Goal: Obtain resource: Obtain resource

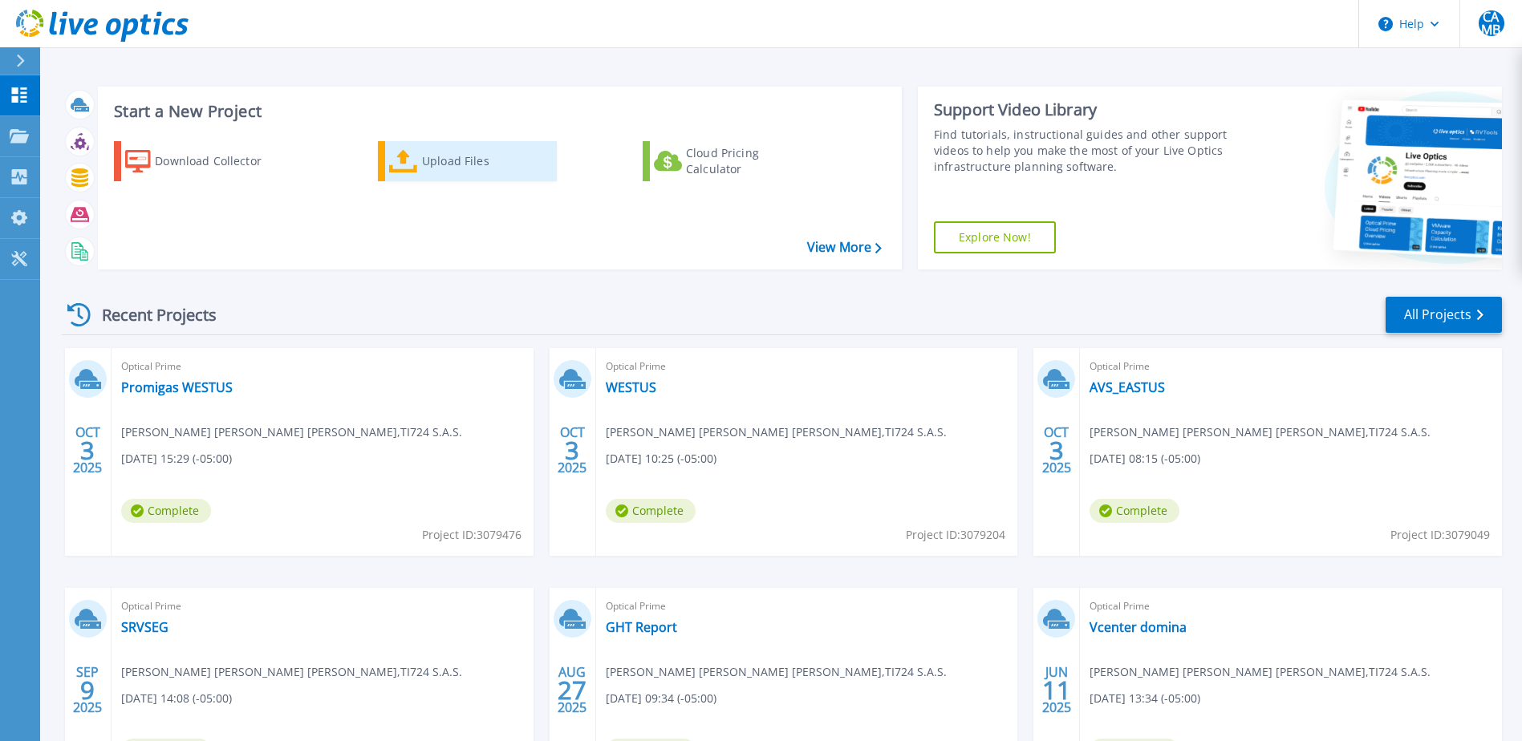
click at [485, 164] on div "Upload Files" at bounding box center [486, 161] width 128 height 32
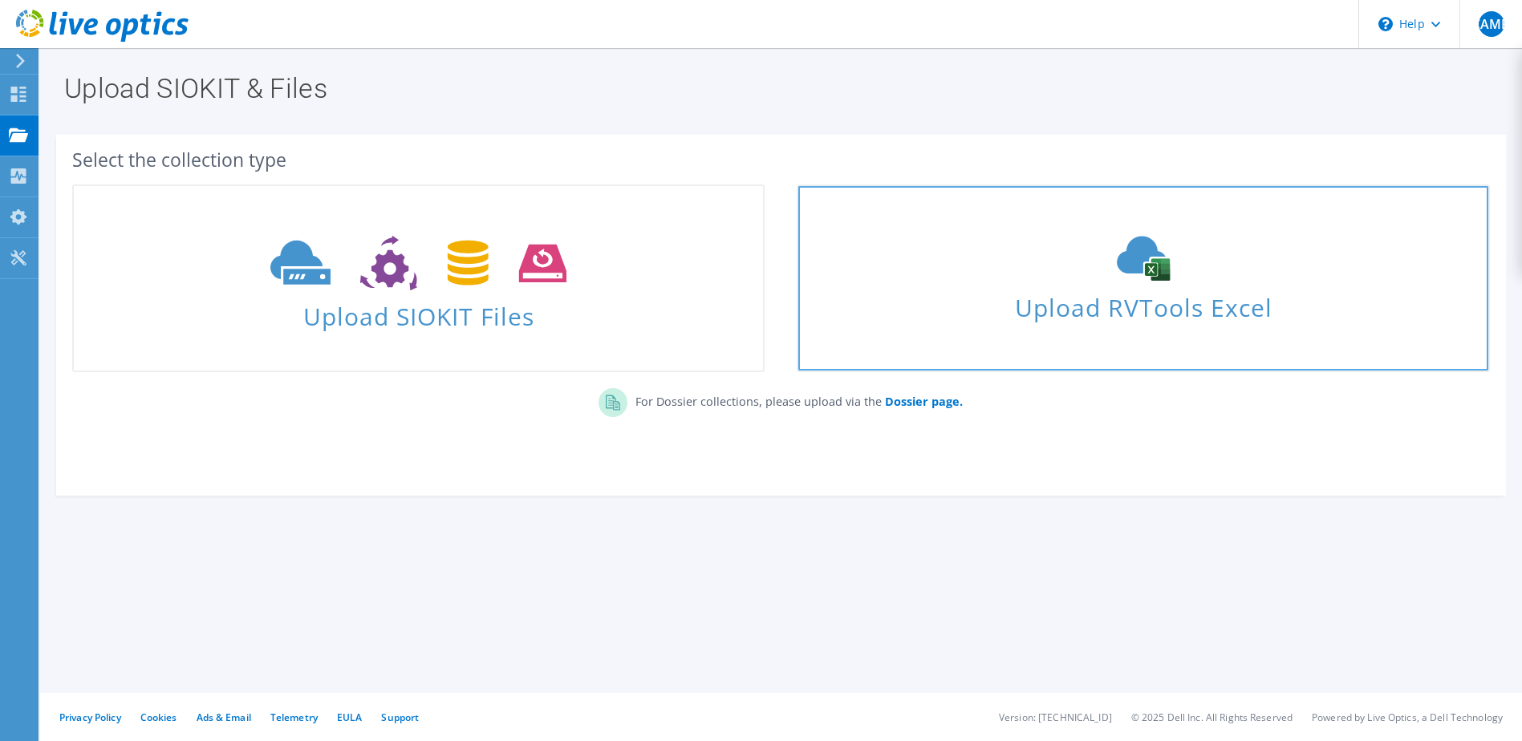
click at [1121, 277] on icon at bounding box center [1143, 258] width 241 height 45
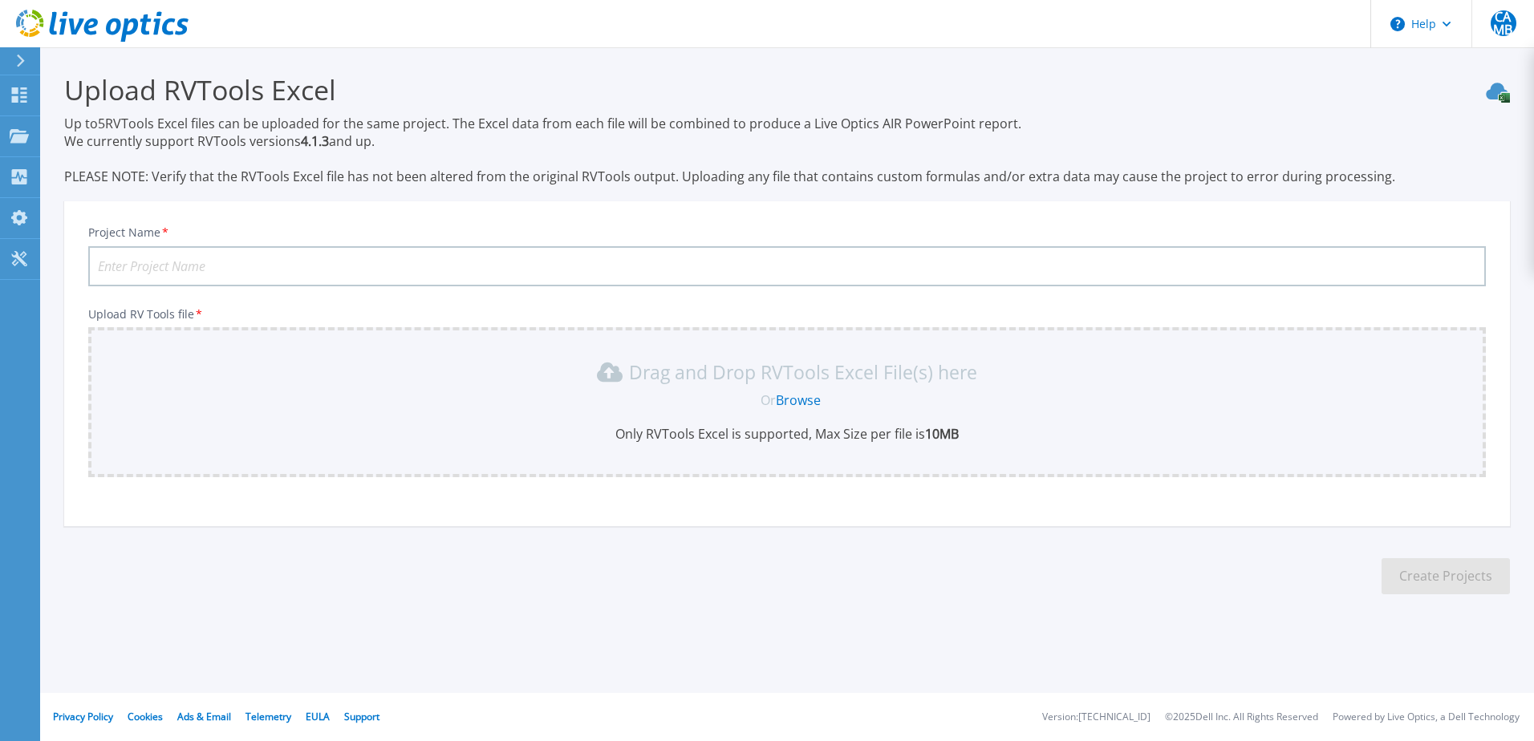
click at [176, 261] on input "Project Name *" at bounding box center [787, 266] width 1398 height 40
type input "Constructora Bolivar"
click at [802, 400] on link "Browse" at bounding box center [798, 401] width 45 height 18
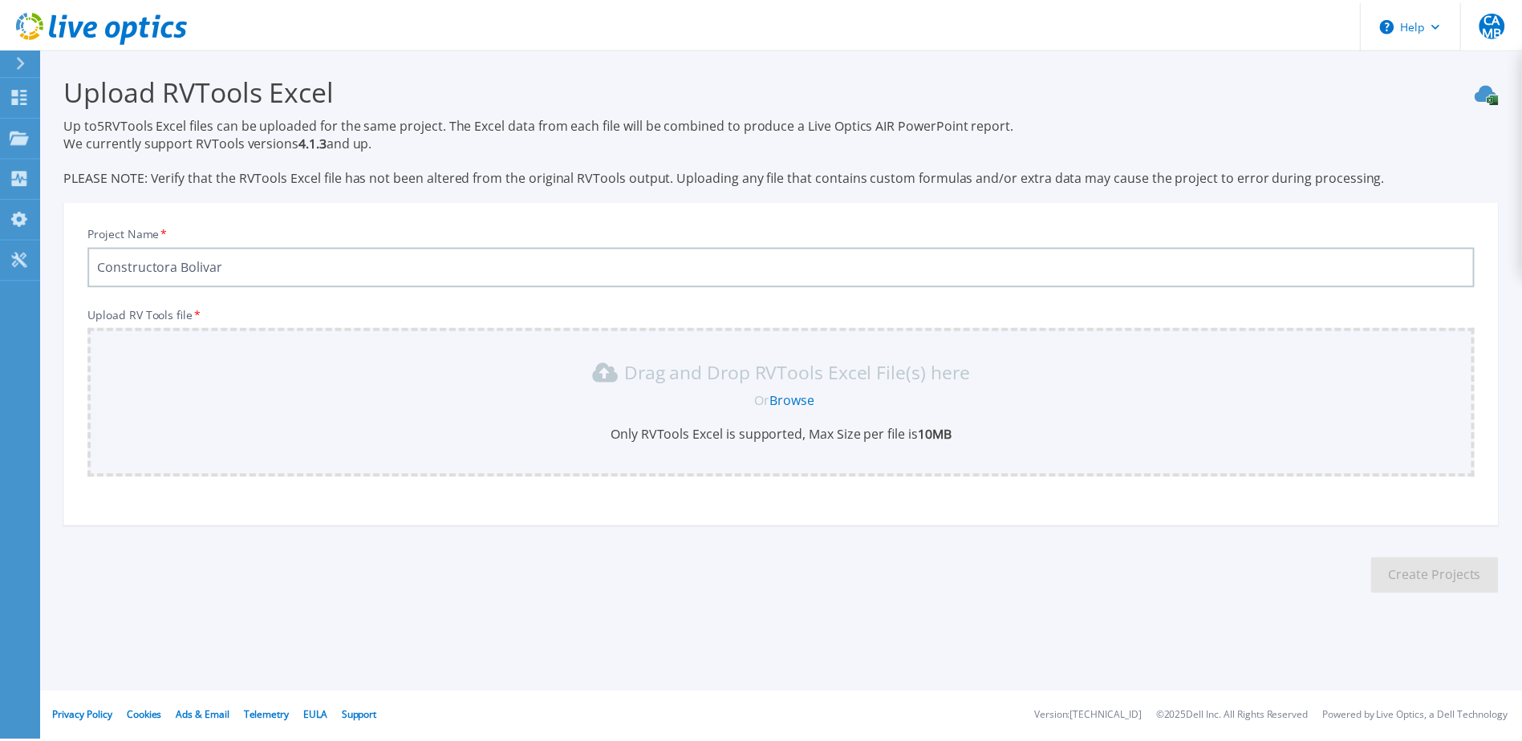
scroll to position [27, 0]
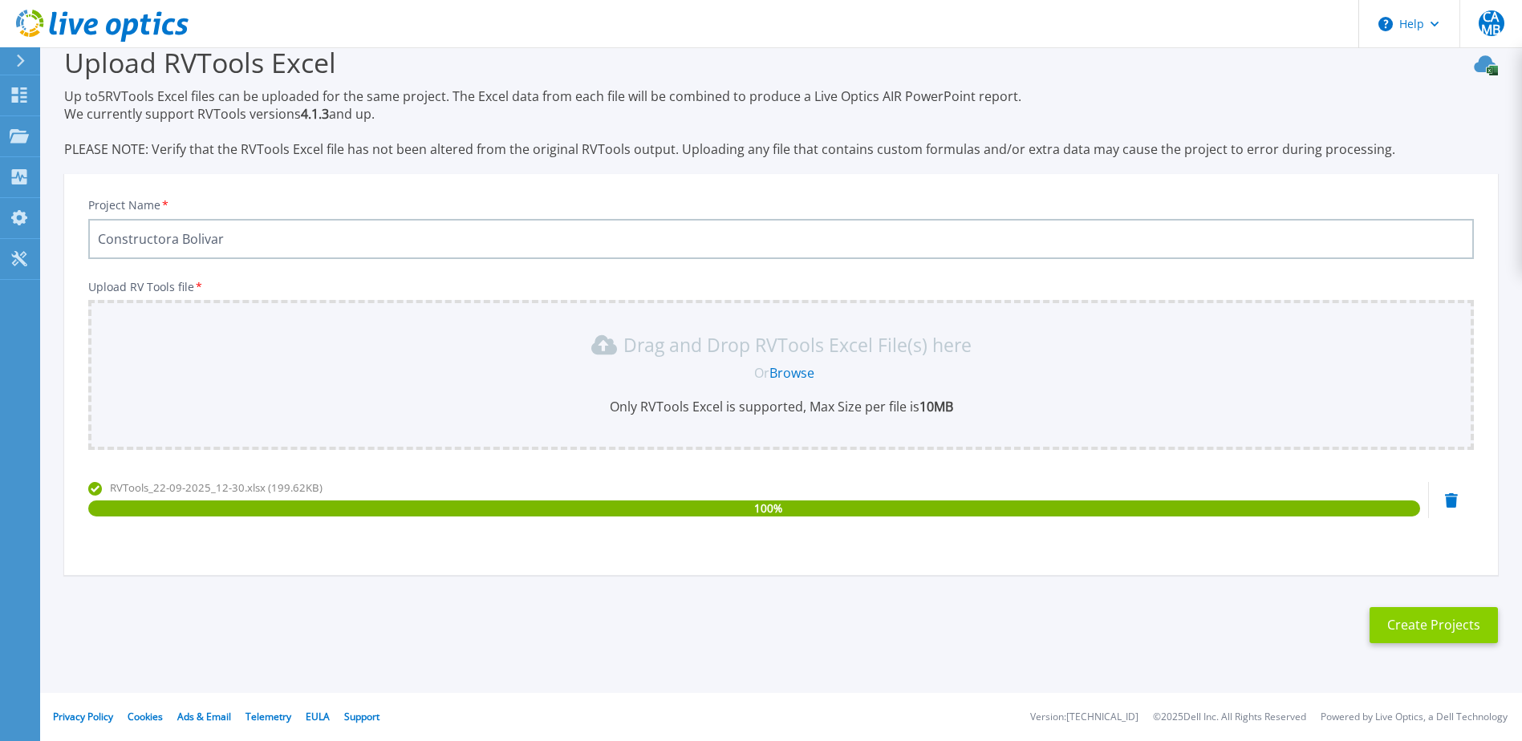
click at [1434, 620] on button "Create Projects" at bounding box center [1434, 625] width 128 height 36
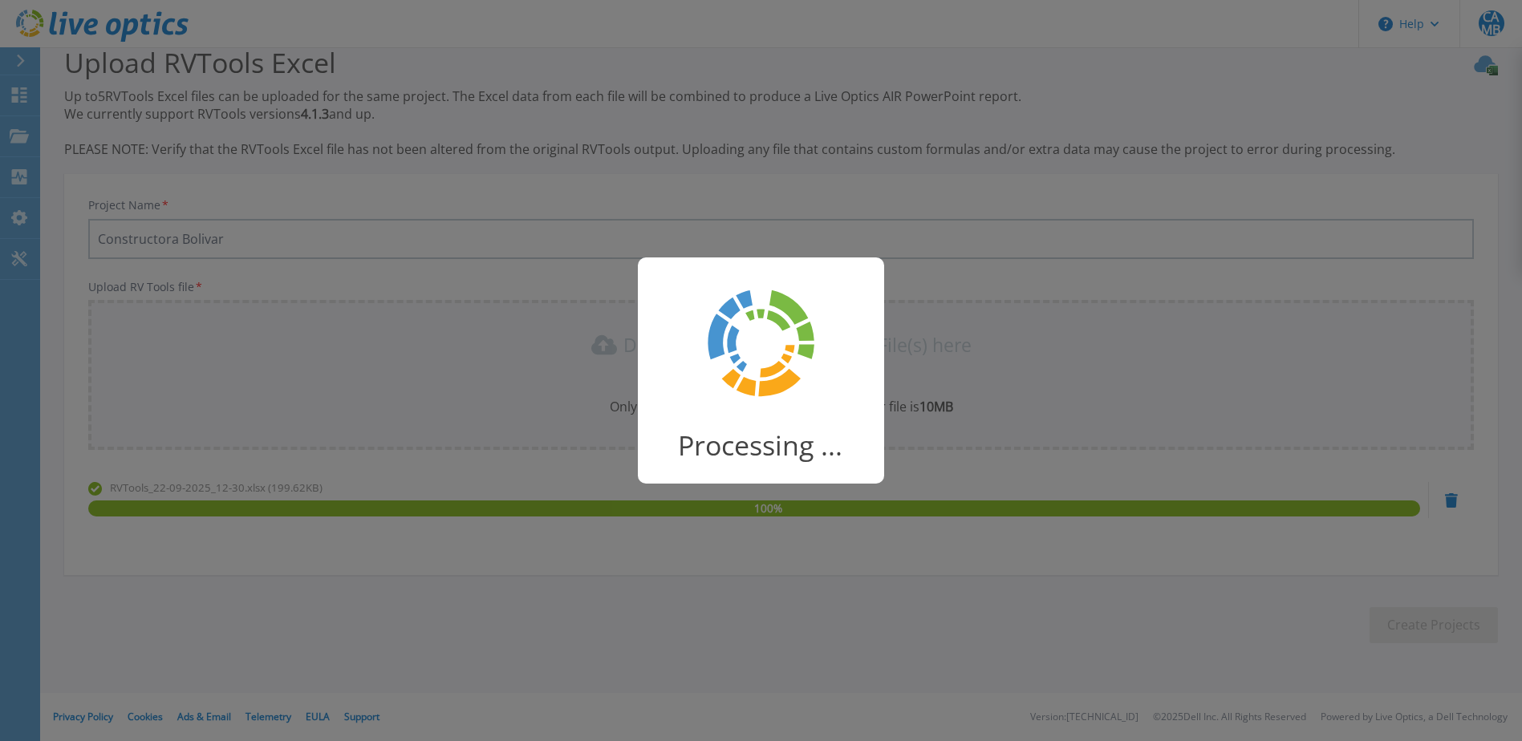
scroll to position [21, 0]
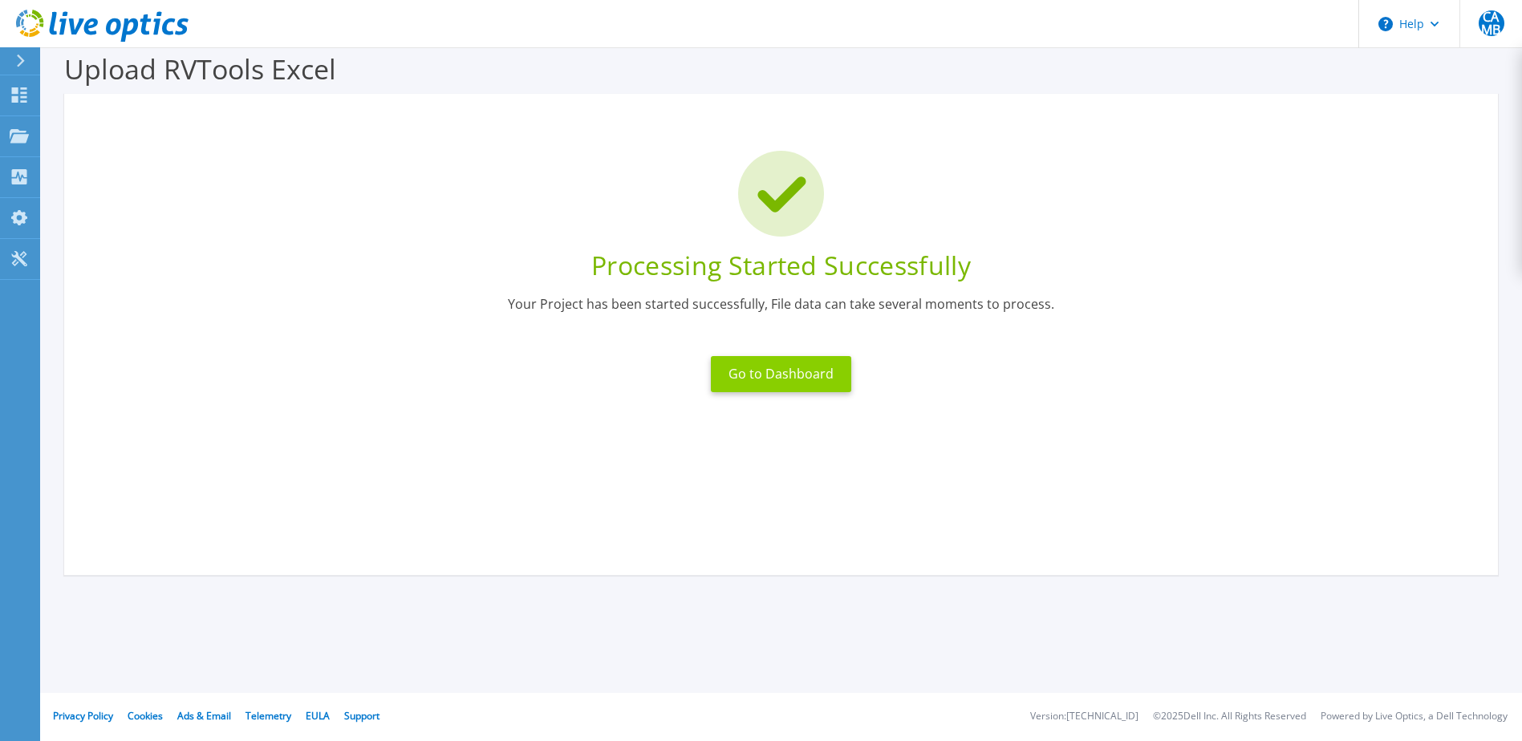
click at [759, 378] on button "Go to Dashboard" at bounding box center [781, 374] width 140 height 36
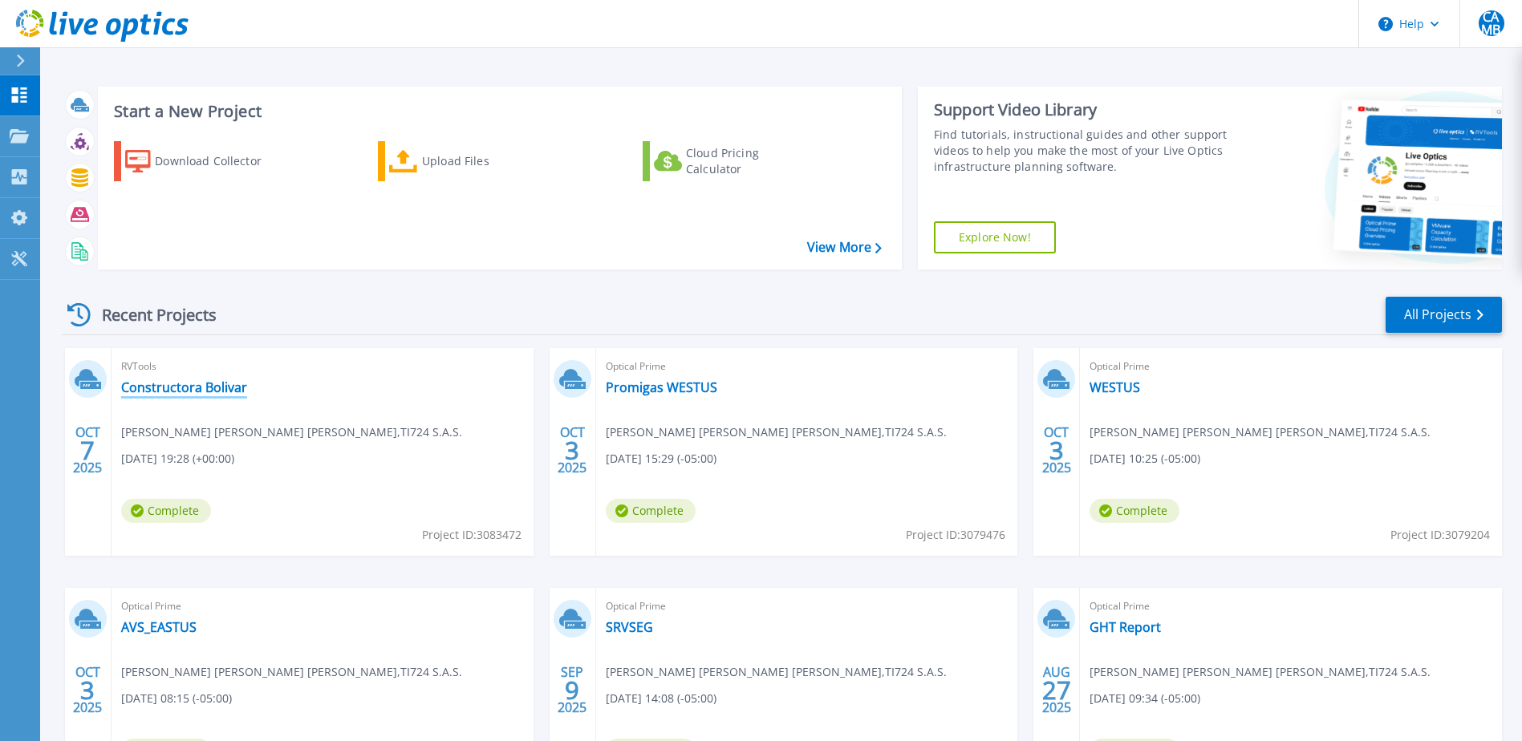
click at [214, 384] on link "Constructora Bolivar" at bounding box center [184, 388] width 126 height 16
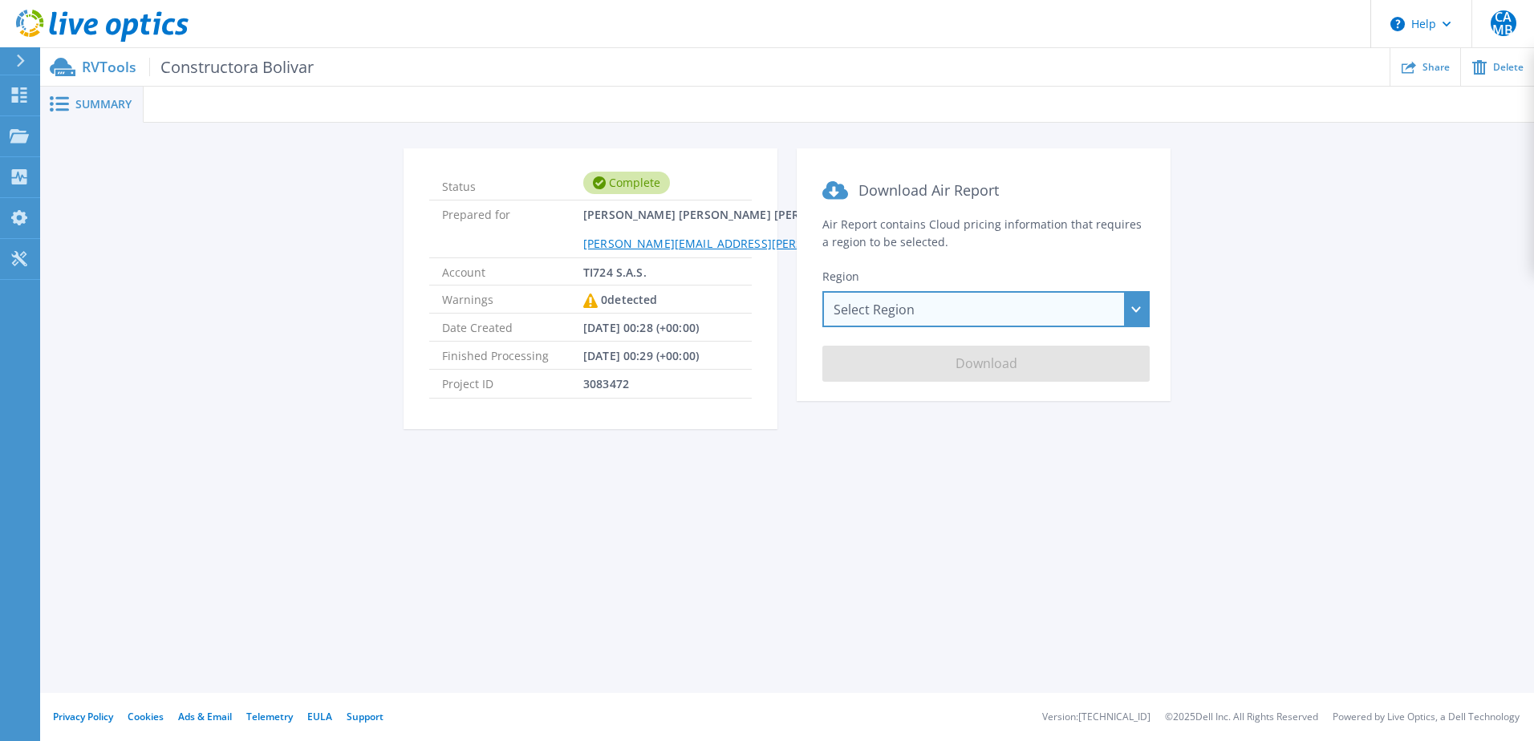
click at [922, 309] on div "Select Region [GEOGRAPHIC_DATA] ([GEOGRAPHIC_DATA]) [GEOGRAPHIC_DATA] ([GEOGRAP…" at bounding box center [985, 309] width 327 height 36
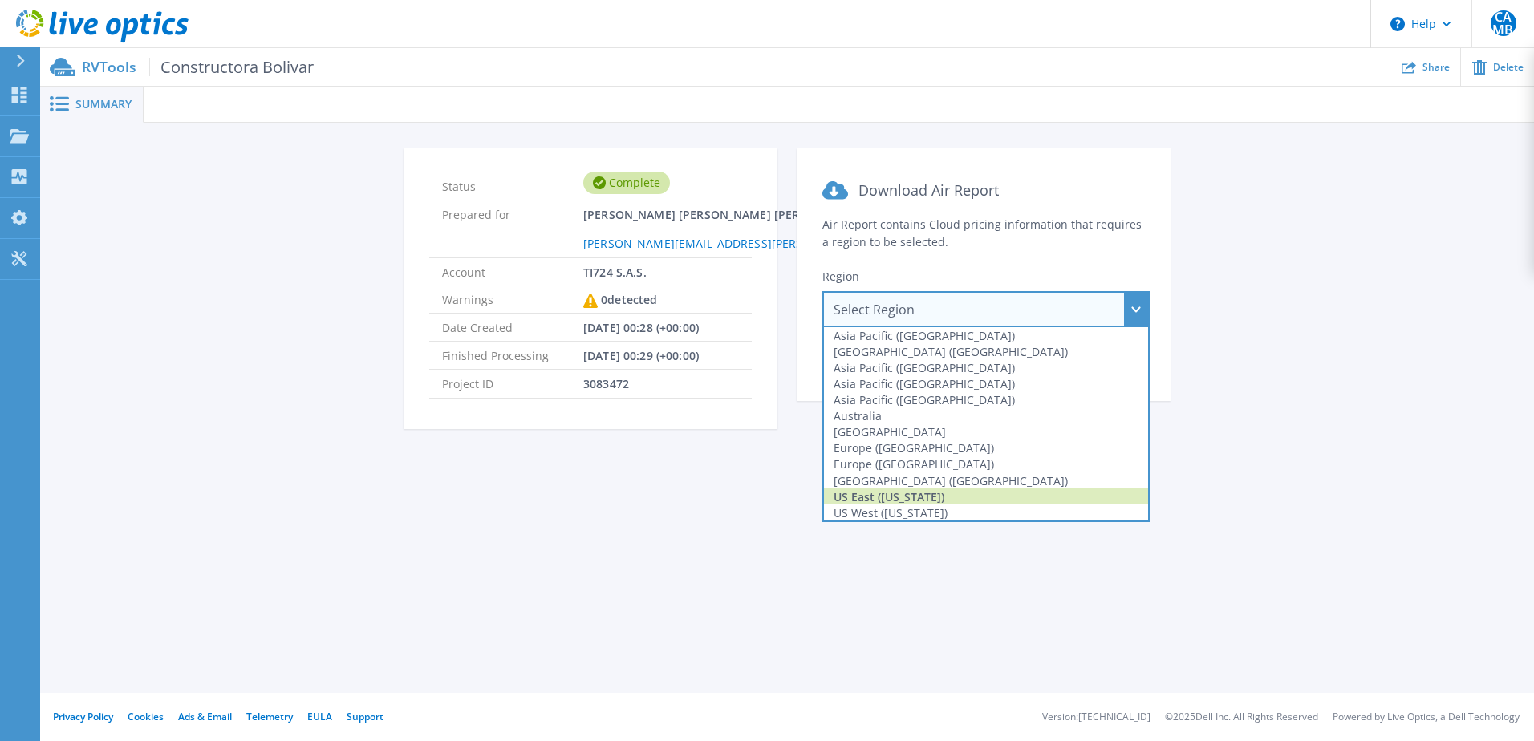
click at [876, 501] on div "US East ([US_STATE])" at bounding box center [986, 497] width 324 height 16
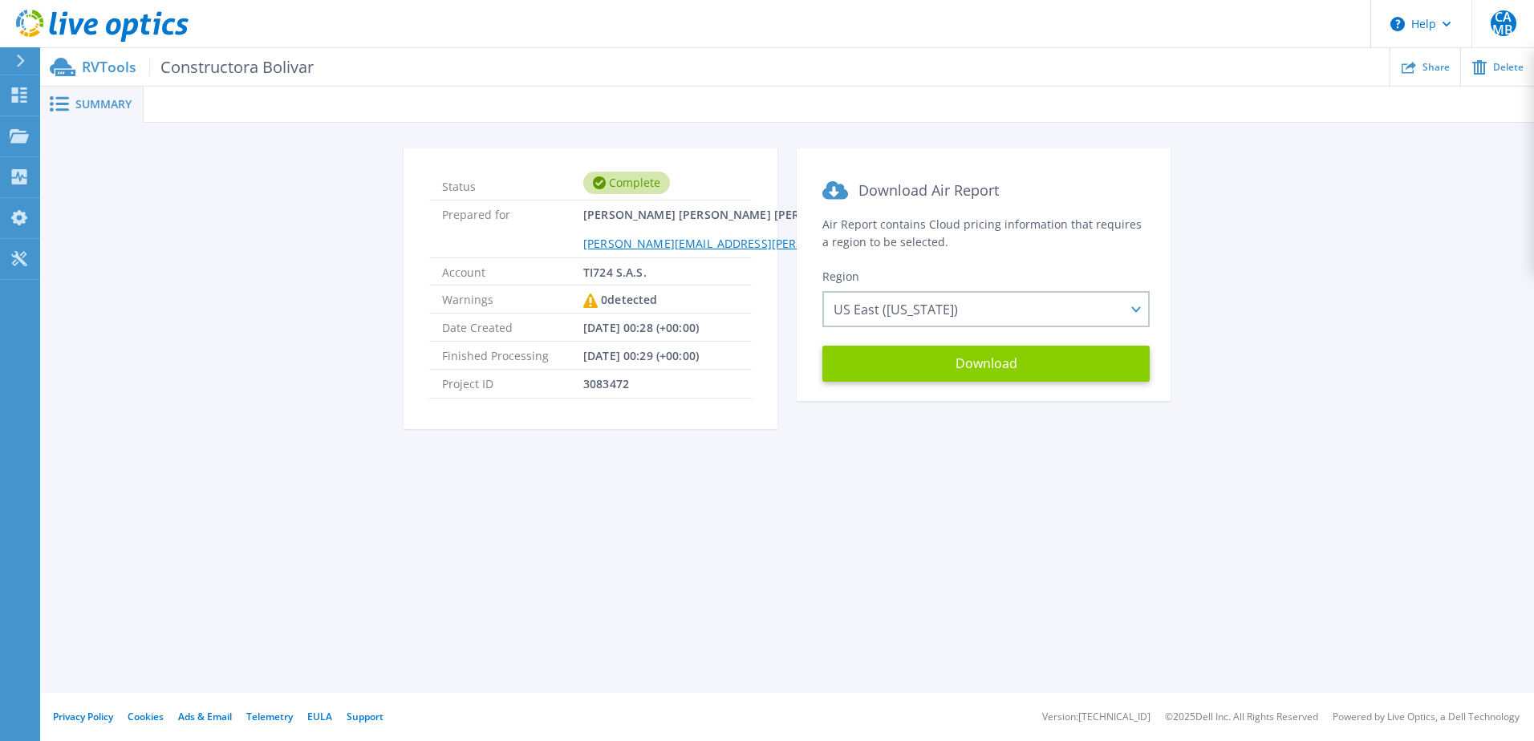
click at [957, 359] on button "Download" at bounding box center [985, 364] width 327 height 36
